Goal: Information Seeking & Learning: Learn about a topic

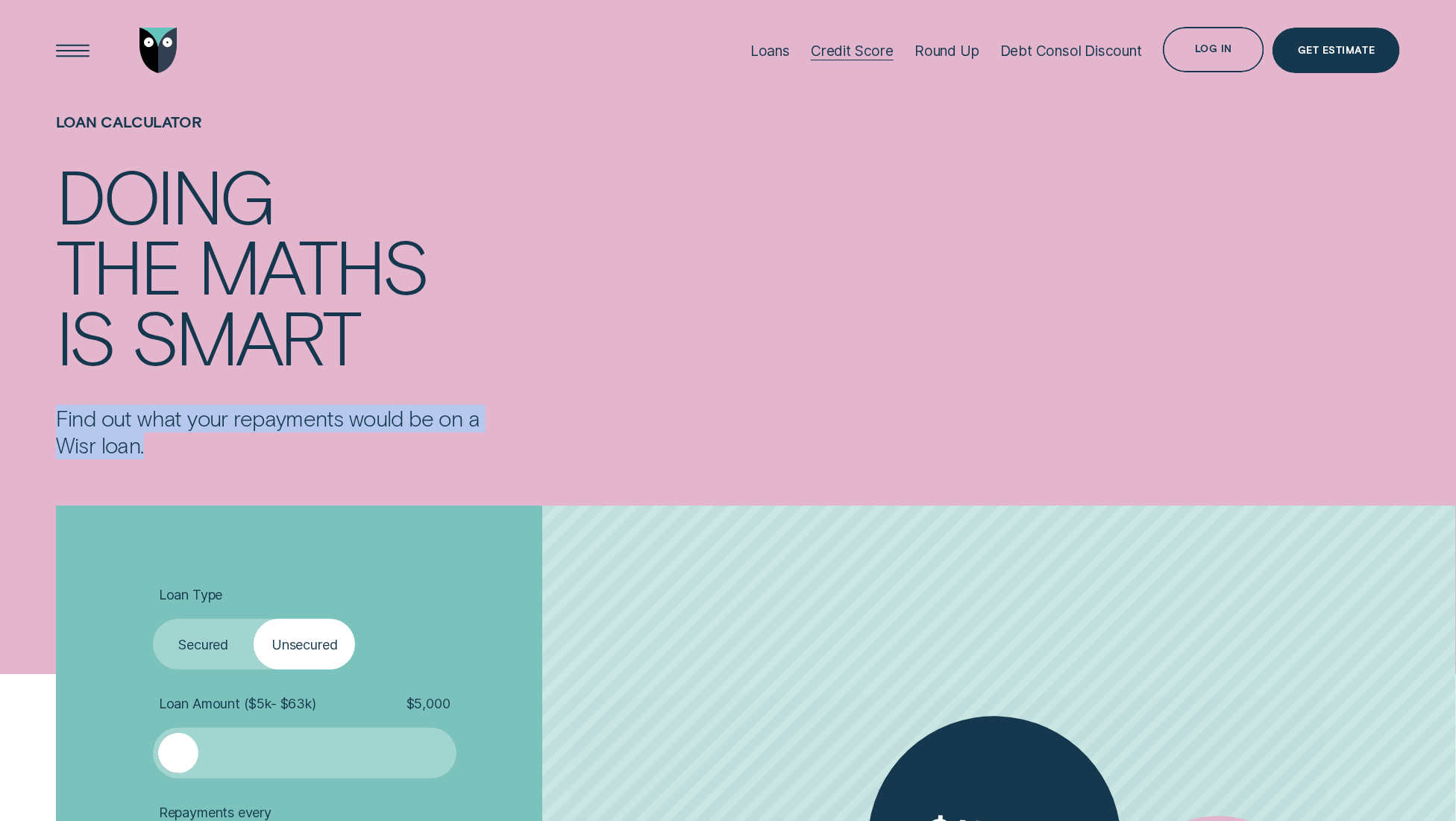
click at [870, 47] on div "Credit Score" at bounding box center [852, 51] width 83 height 18
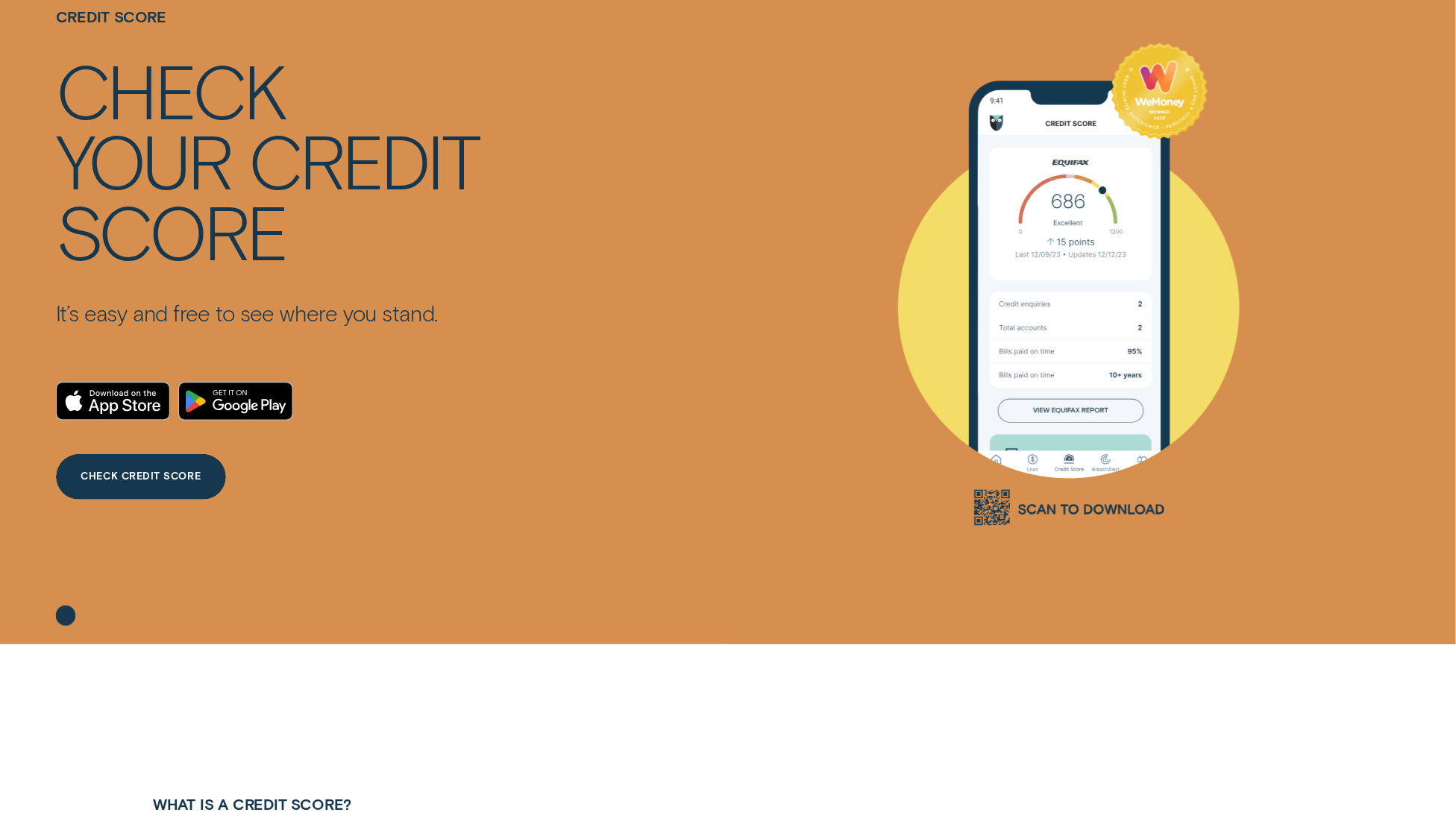
scroll to position [212, 0]
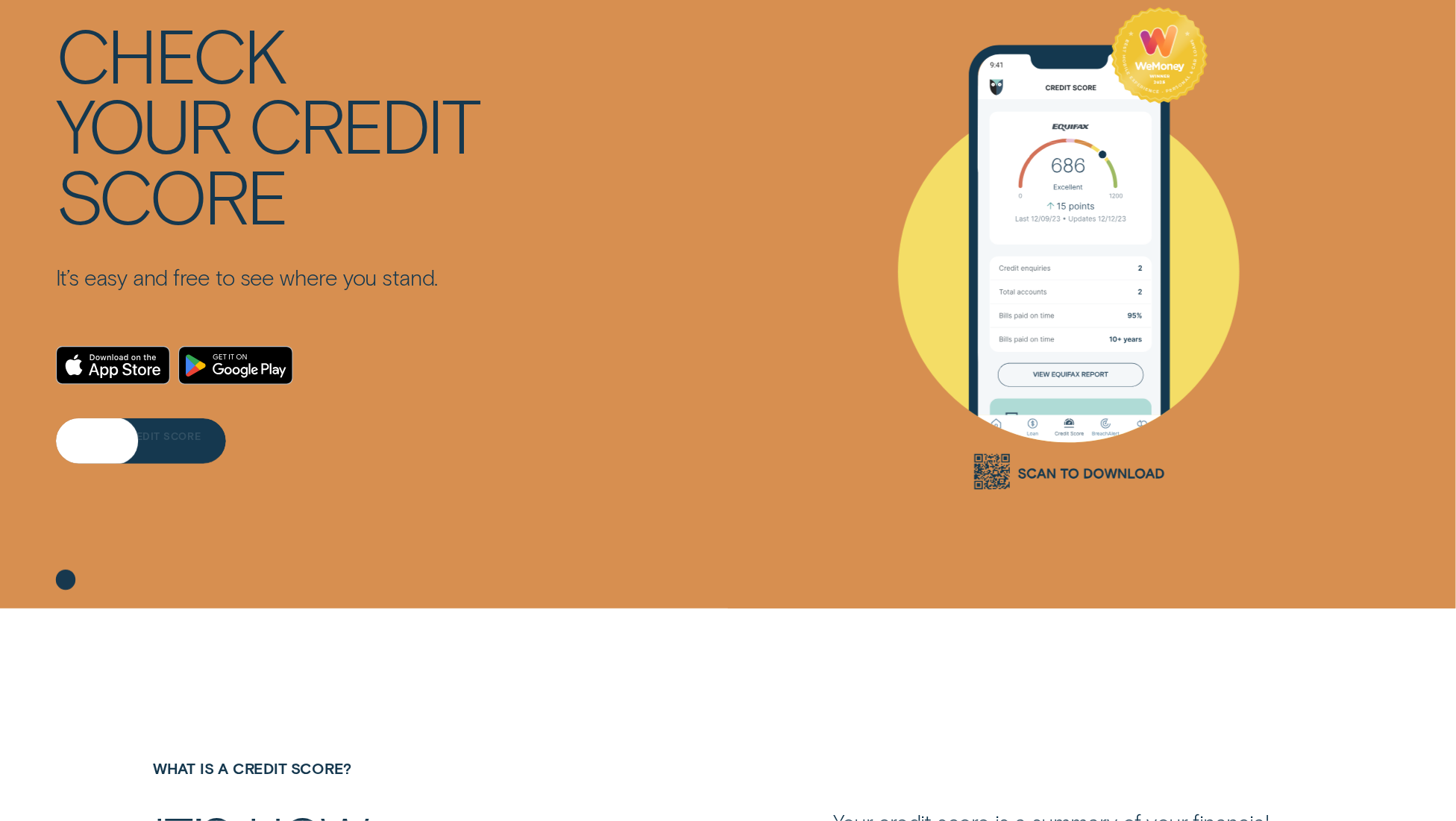
click at [113, 445] on div "CHECK CREDIT SCORE" at bounding box center [140, 443] width 120 height 9
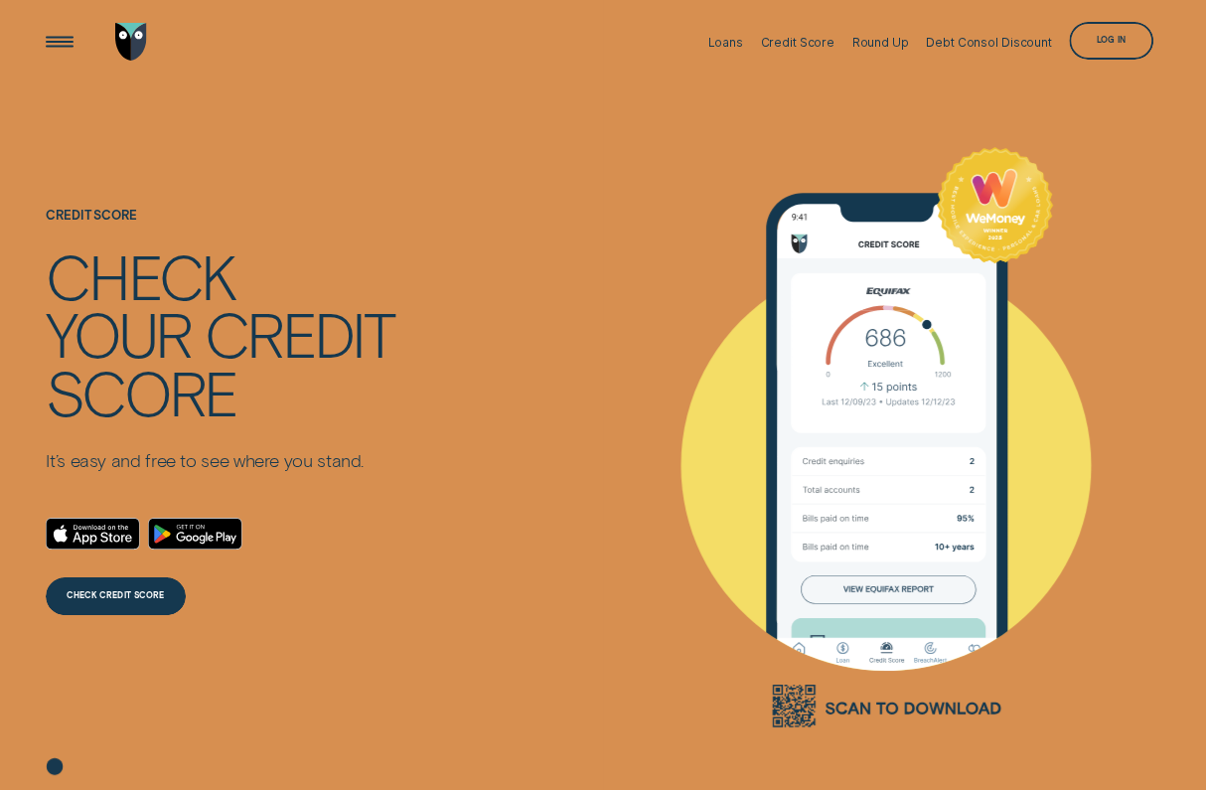
click at [629, 206] on icon at bounding box center [885, 437] width 550 height 640
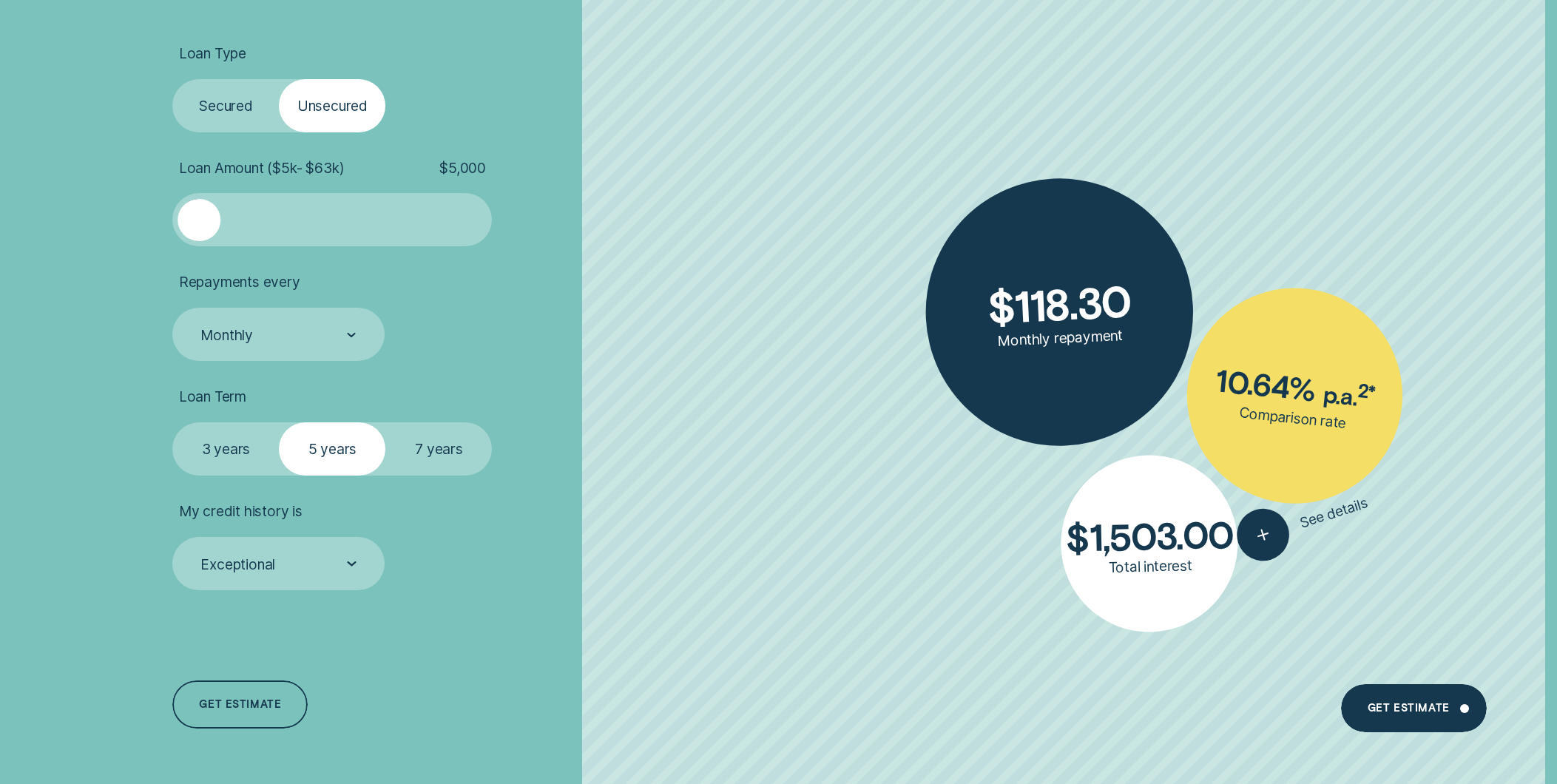
scroll to position [666, 0]
